Goal: Transaction & Acquisition: Subscribe to service/newsletter

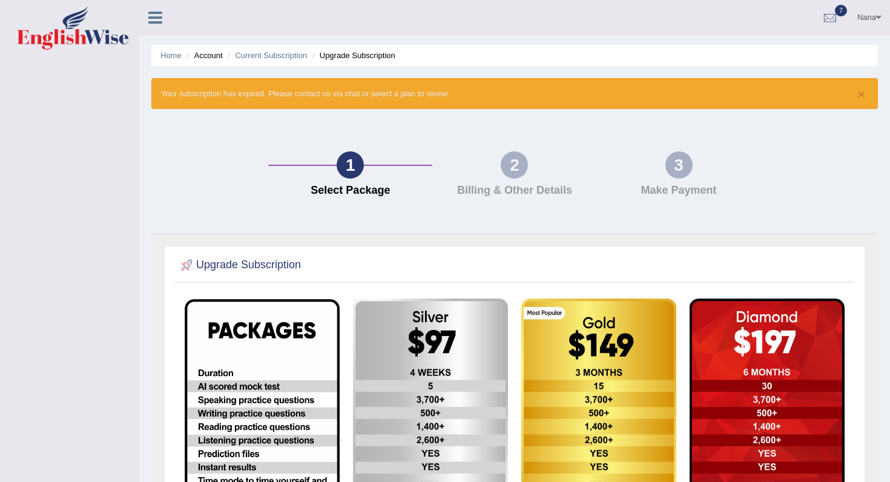
click at [873, 15] on link "Nana" at bounding box center [869, 15] width 42 height 31
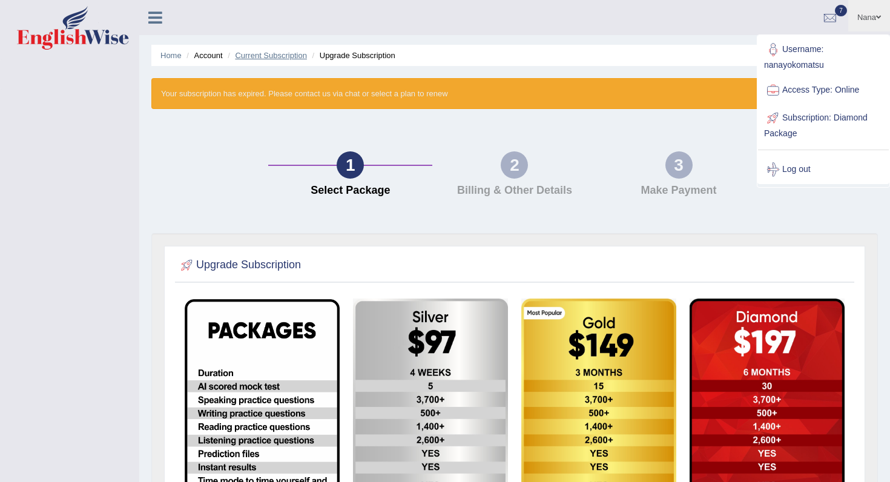
click at [284, 55] on link "Current Subscription" at bounding box center [271, 55] width 72 height 9
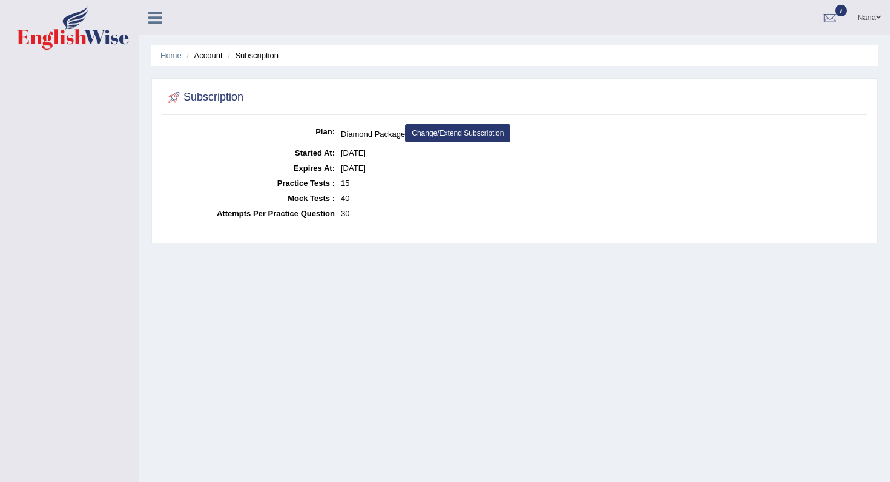
click at [454, 134] on link "Change/Extend Subscription" at bounding box center [457, 133] width 105 height 18
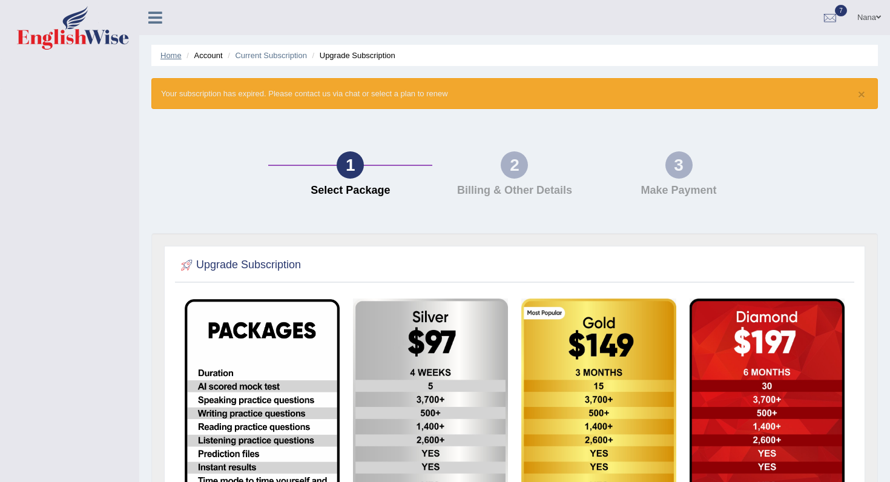
click at [163, 57] on link "Home" at bounding box center [170, 55] width 21 height 9
click at [157, 11] on icon at bounding box center [155, 18] width 14 height 16
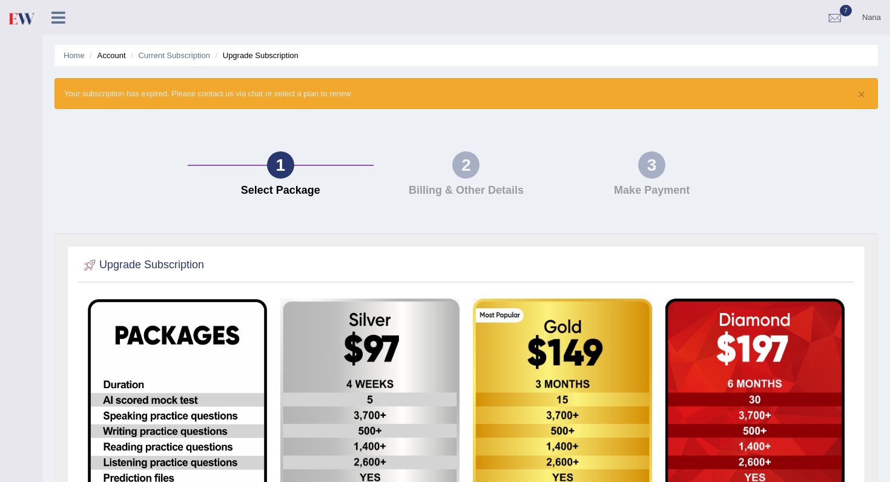
click at [66, 15] on link at bounding box center [58, 16] width 32 height 18
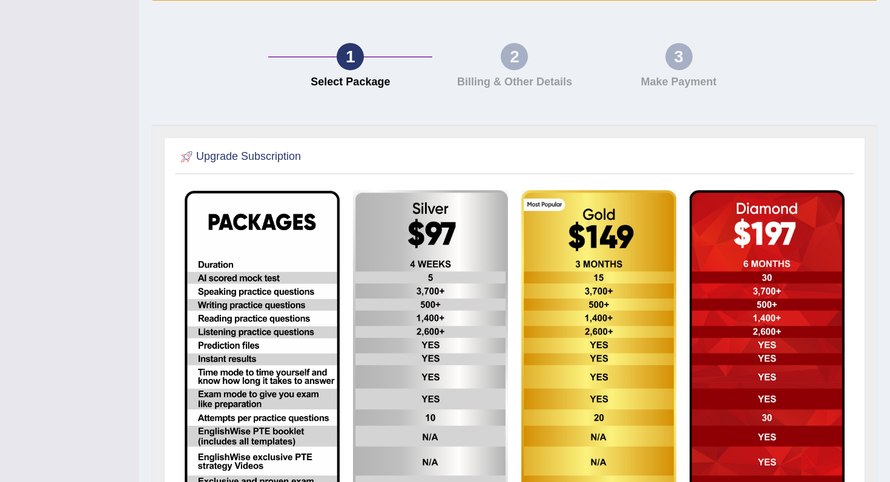
scroll to position [212, 0]
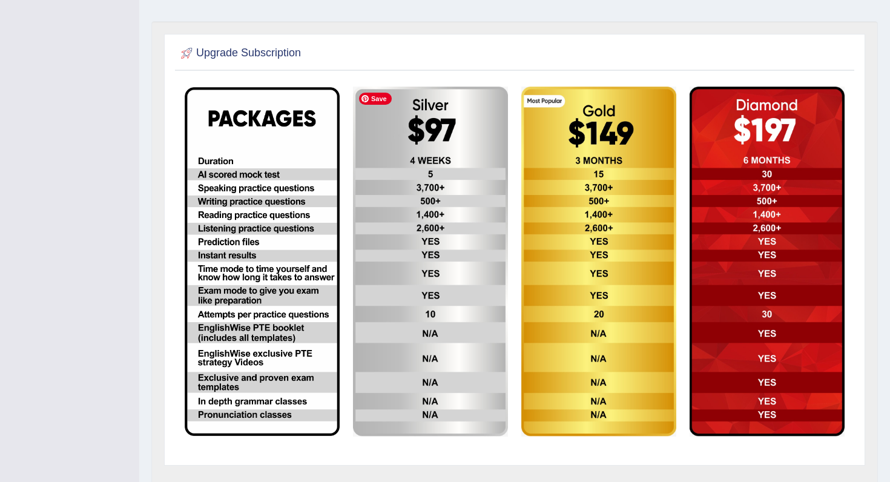
click at [461, 225] on img at bounding box center [430, 262] width 155 height 350
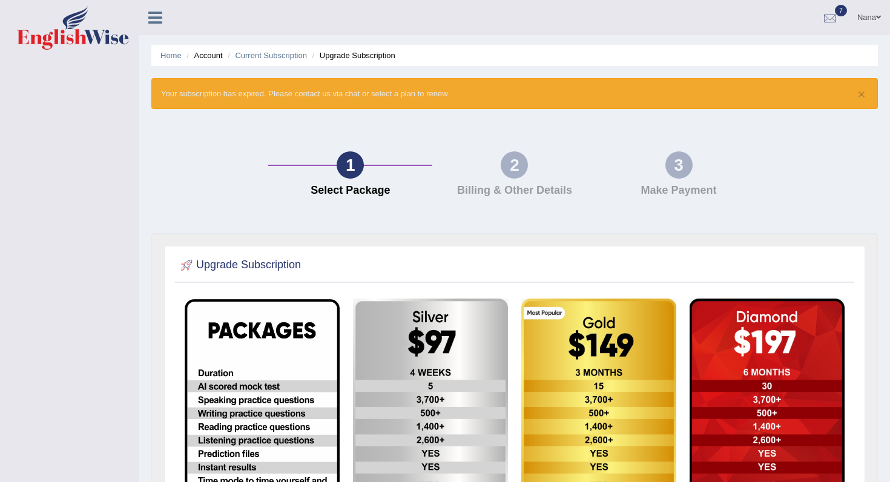
click at [829, 18] on div at bounding box center [830, 18] width 18 height 18
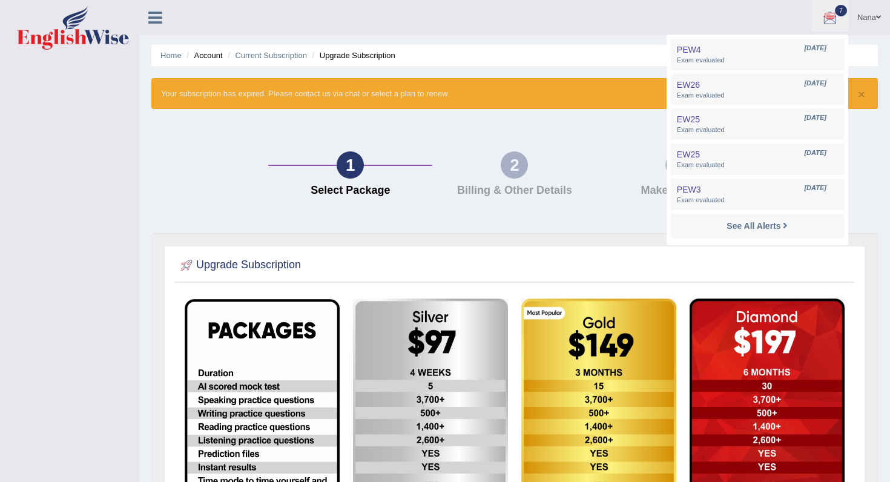
click at [776, 26] on ul "Nana Toggle navigation Username: nanayokomatsu Access Type: Online Subscription…" at bounding box center [626, 17] width 525 height 34
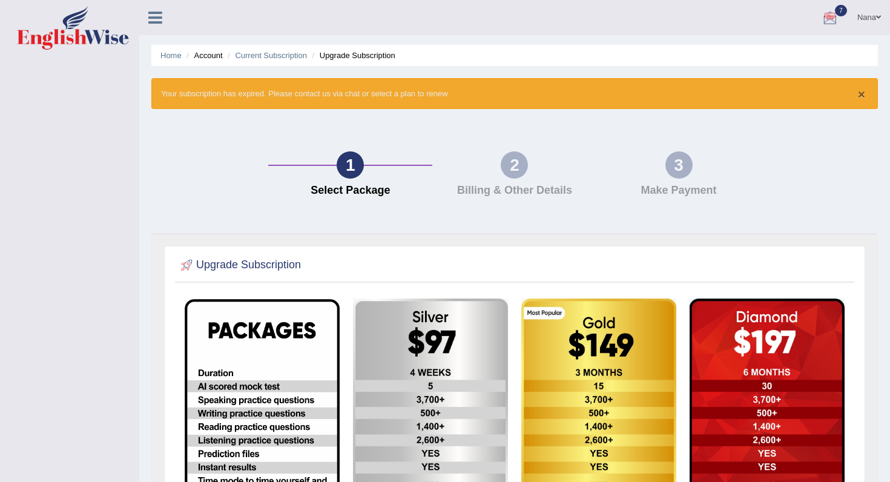
click at [861, 95] on button "×" at bounding box center [861, 94] width 7 height 13
